Goal: Task Accomplishment & Management: Complete application form

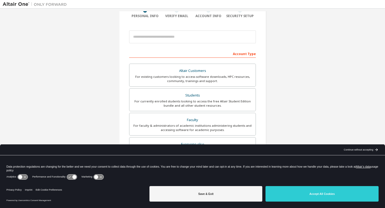
scroll to position [50, 0]
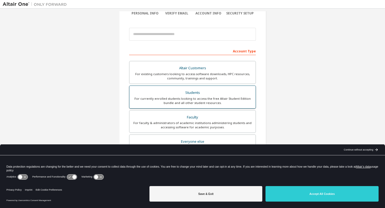
click at [183, 97] on div "For currently enrolled students looking to access the free Altair Student Editi…" at bounding box center [193, 101] width 120 height 9
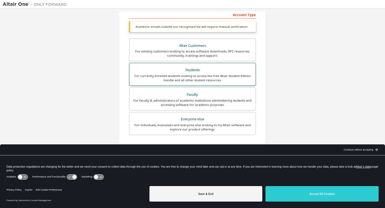
scroll to position [119, 0]
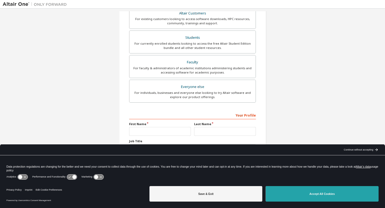
click at [294, 197] on button "Accept All Cookies" at bounding box center [322, 194] width 113 height 16
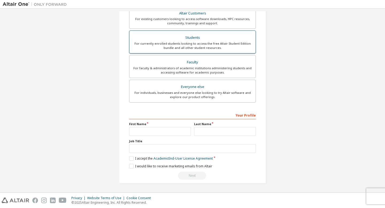
click at [178, 38] on div "Students" at bounding box center [193, 37] width 120 height 7
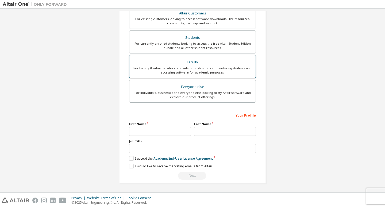
click at [181, 62] on div "Faculty" at bounding box center [193, 62] width 120 height 7
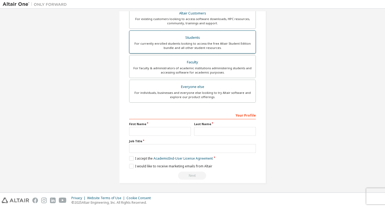
click at [192, 45] on div "For currently enrolled students looking to access the free Altair Student Editi…" at bounding box center [193, 45] width 120 height 9
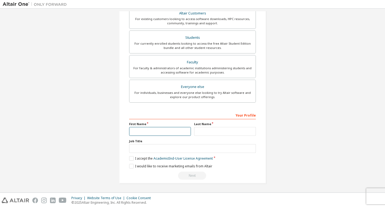
click at [139, 129] on input "text" at bounding box center [160, 131] width 62 height 9
type input "********"
click at [200, 134] on input "text" at bounding box center [225, 131] width 62 height 9
type input "*******"
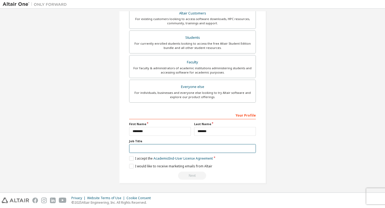
click at [169, 149] on input "text" at bounding box center [192, 148] width 127 height 9
click at [131, 160] on label "I accept the Academic End-User License Agreement" at bounding box center [171, 158] width 84 height 5
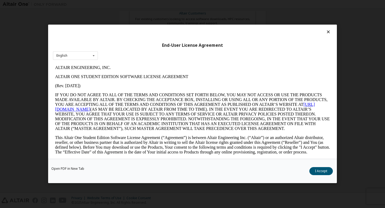
scroll to position [0, 0]
click at [324, 171] on button "I Accept" at bounding box center [321, 171] width 24 height 8
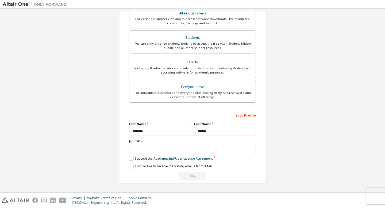
click at [194, 178] on div "Next" at bounding box center [192, 176] width 127 height 8
click at [131, 167] on label "I would like to receive marketing emails from Altair" at bounding box center [170, 166] width 83 height 5
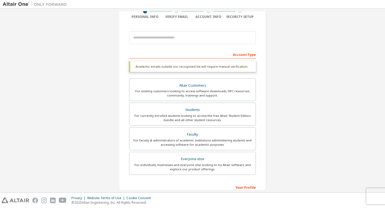
scroll to position [31, 0]
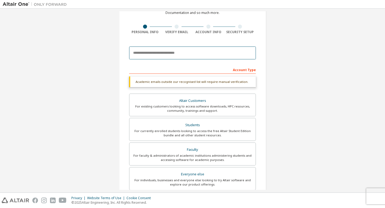
click at [177, 54] on input "email" at bounding box center [192, 53] width 127 height 13
type input "**********"
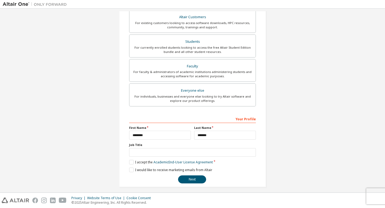
scroll to position [105, 0]
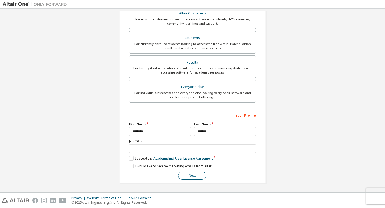
click at [192, 179] on button "Next" at bounding box center [192, 176] width 28 height 8
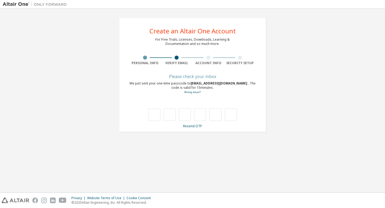
scroll to position [0, 0]
type input "*"
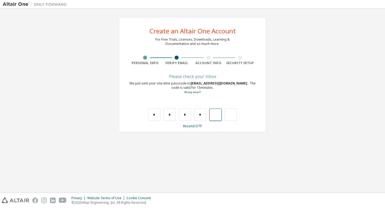
type input "*"
